Goal: Find specific page/section: Find specific page/section

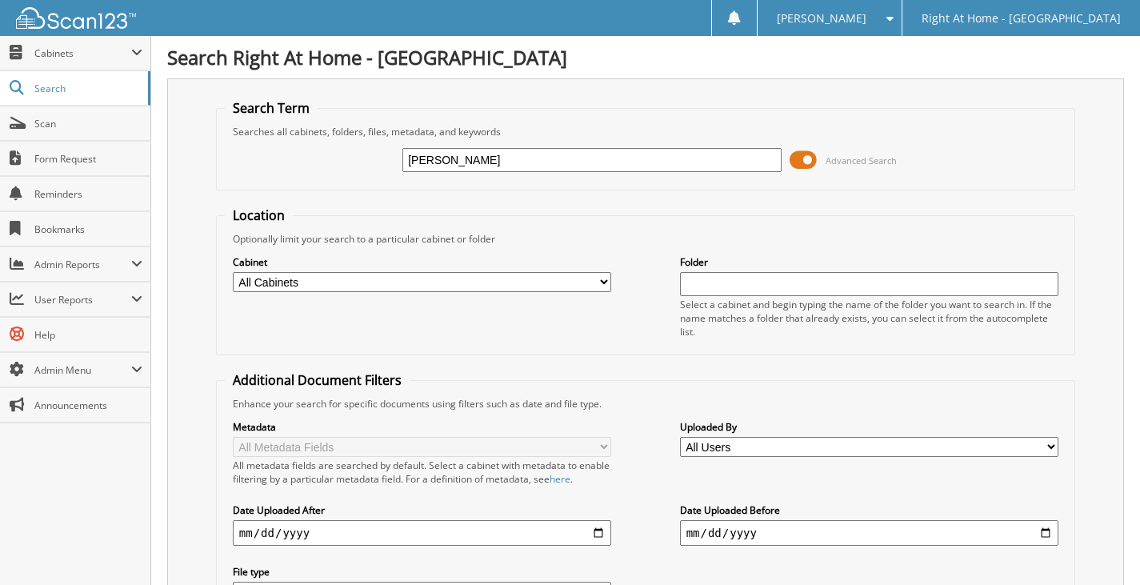
type input "dramer"
drag, startPoint x: 442, startPoint y: 158, endPoint x: 387, endPoint y: 166, distance: 55.8
click at [387, 167] on div "[PERSON_NAME] Advanced Search" at bounding box center [646, 159] width 842 height 43
type input "[PERSON_NAME]"
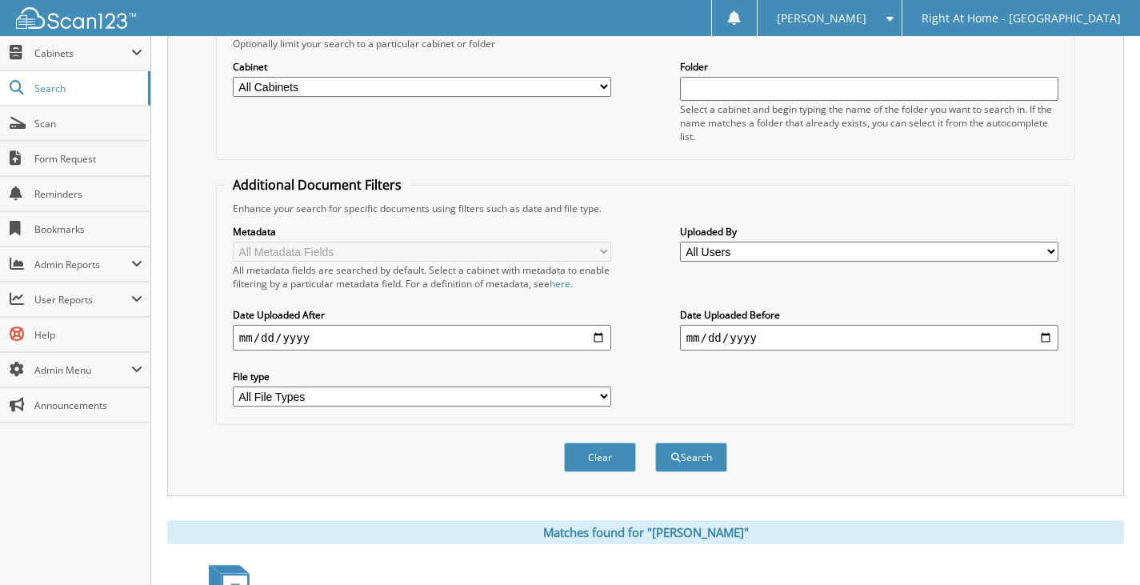
scroll to position [348, 0]
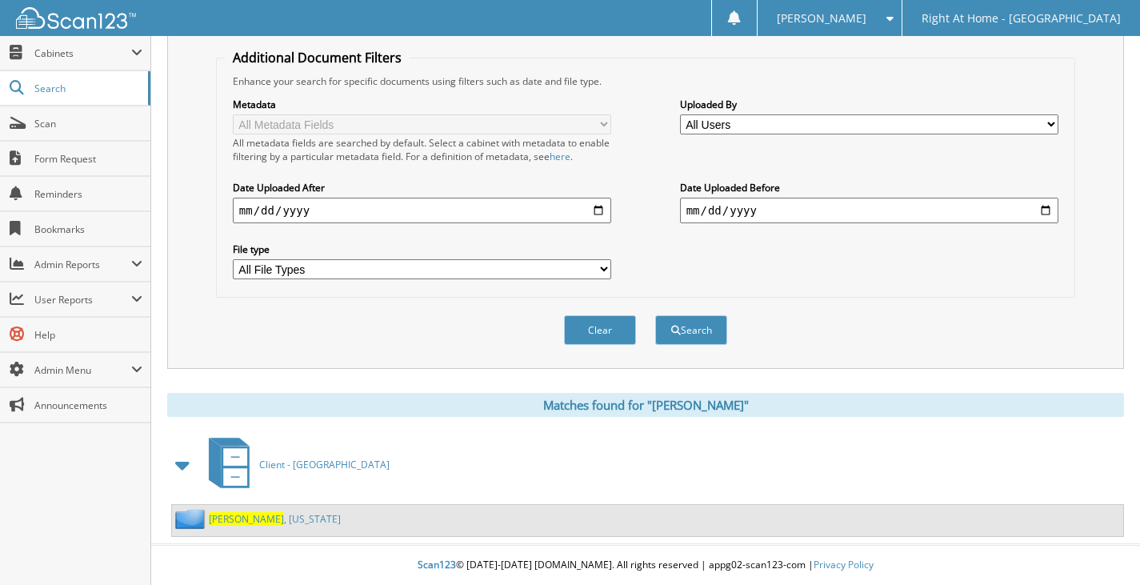
click at [256, 522] on link "[PERSON_NAME] , [US_STATE]" at bounding box center [275, 519] width 132 height 14
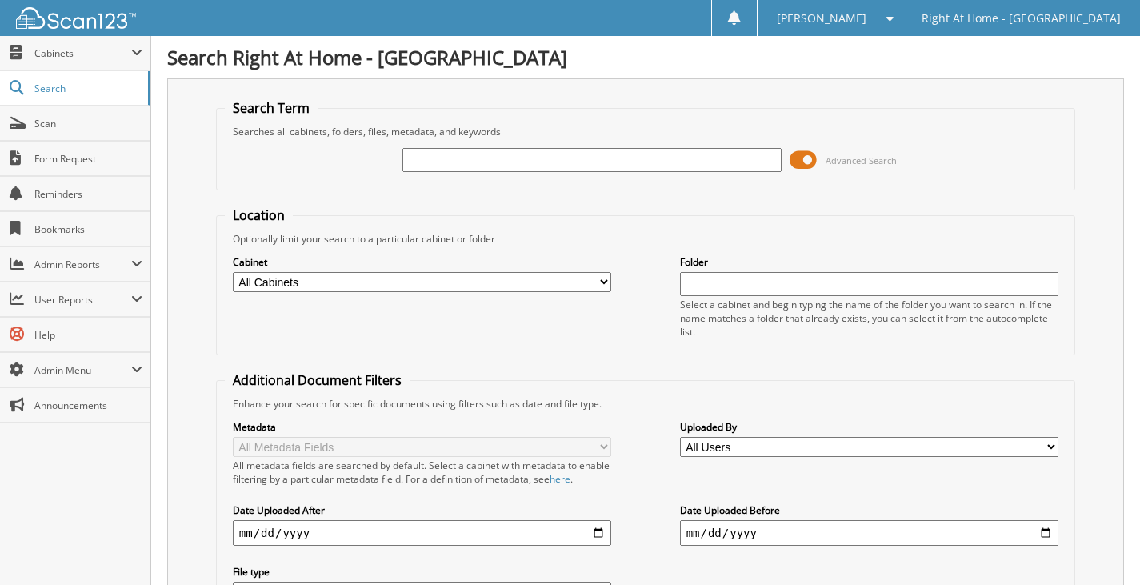
click at [558, 164] on input "text" at bounding box center [591, 160] width 379 height 24
type input "carolyn jones"
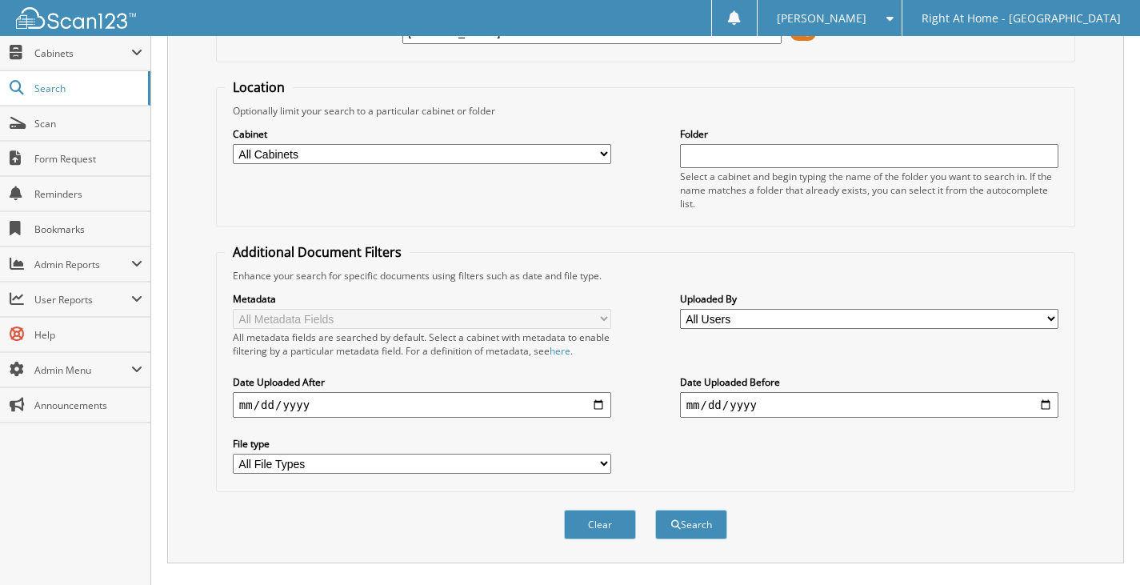
scroll to position [348, 0]
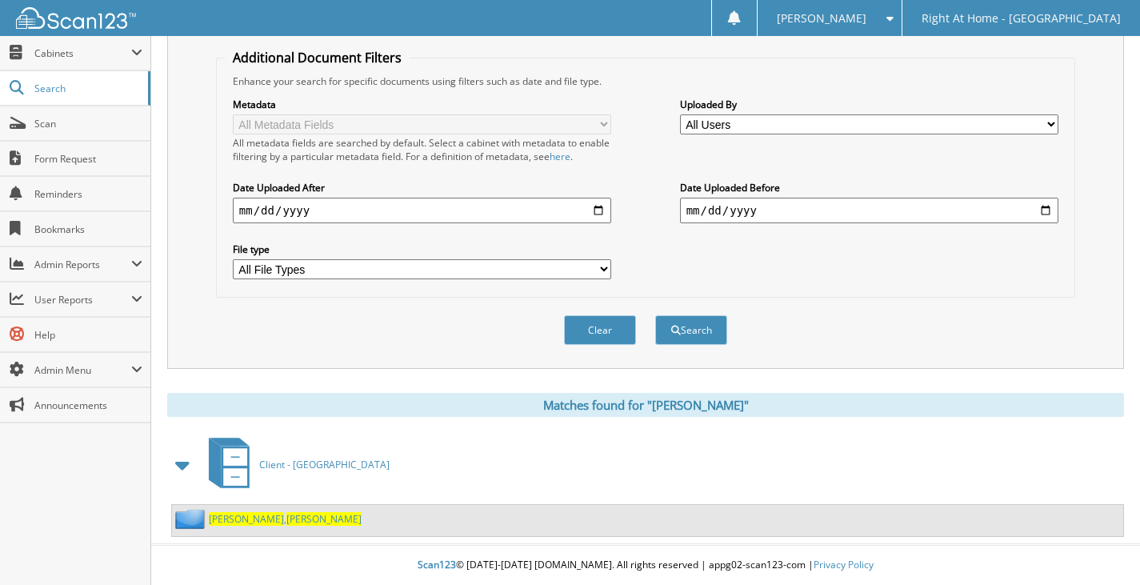
click at [286, 521] on span "Carolyn" at bounding box center [323, 519] width 75 height 14
